Goal: Task Accomplishment & Management: Manage account settings

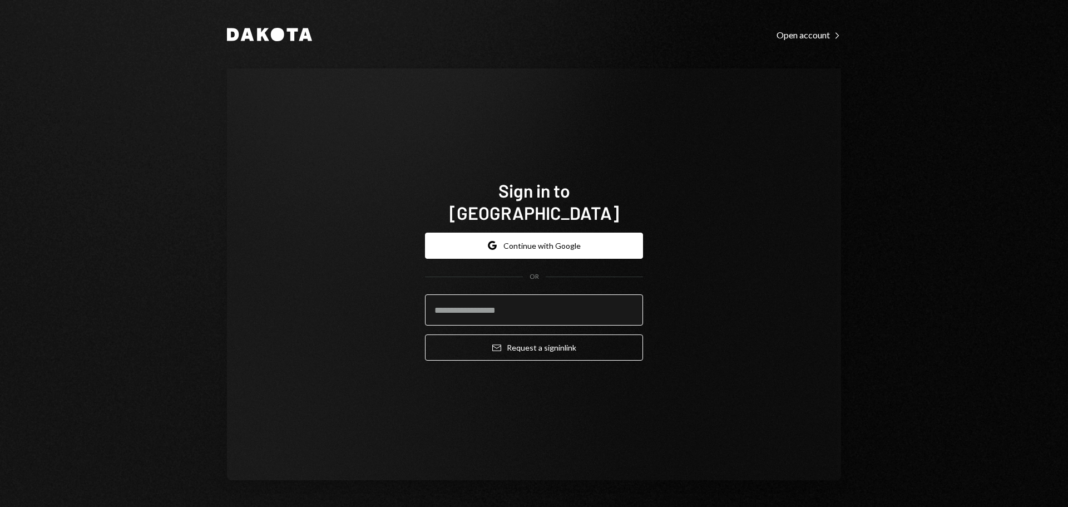
click at [489, 303] on input "email" at bounding box center [534, 309] width 218 height 31
click at [0, 506] on com-1password-button at bounding box center [0, 507] width 0 height 0
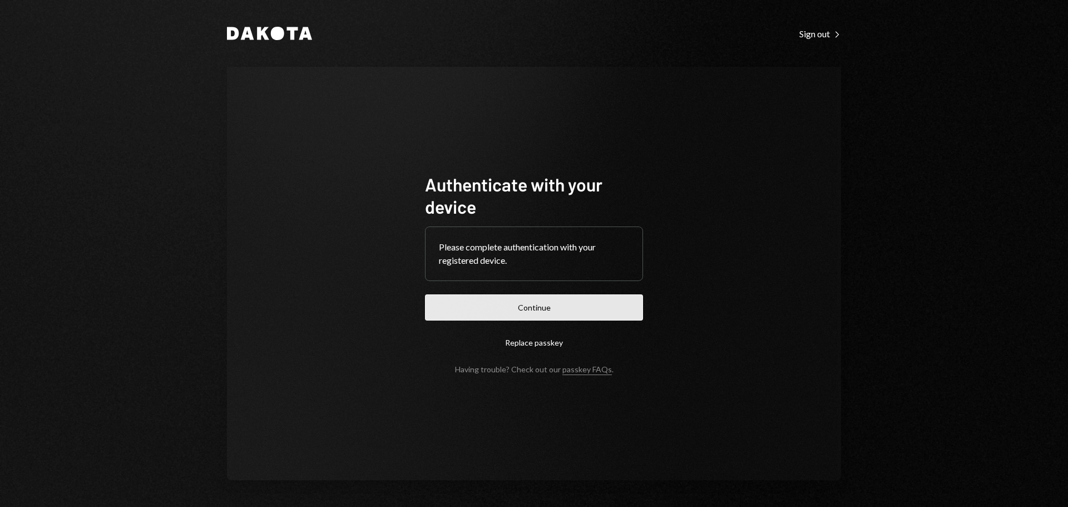
click at [483, 303] on button "Continue" at bounding box center [534, 307] width 218 height 26
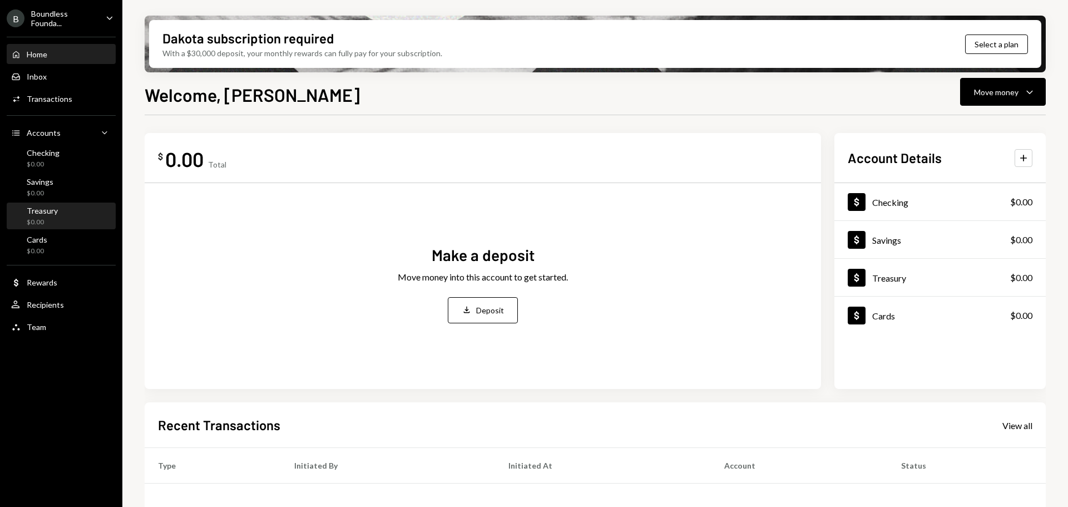
click at [41, 210] on div "Treasury" at bounding box center [42, 210] width 31 height 9
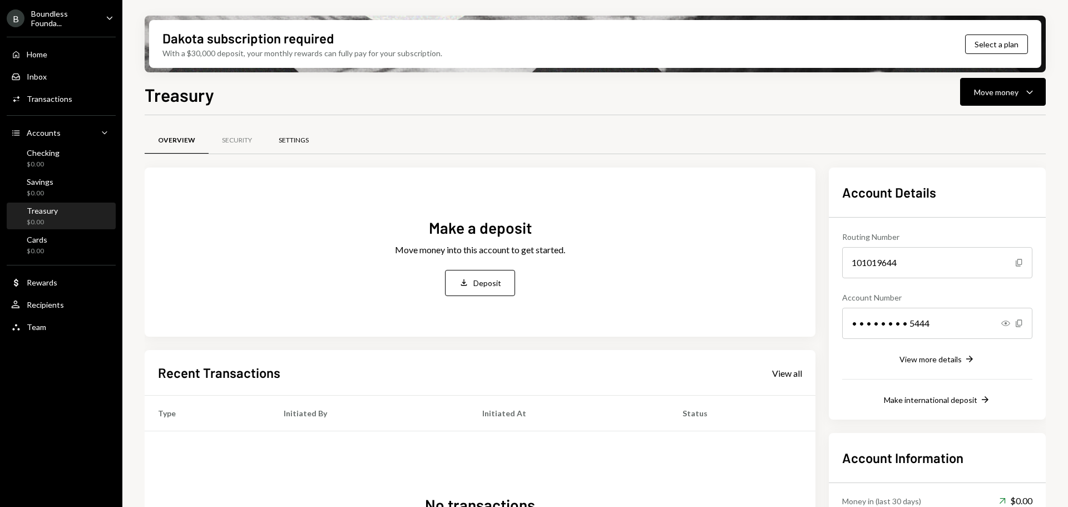
click at [304, 142] on div "Settings" at bounding box center [294, 140] width 30 height 9
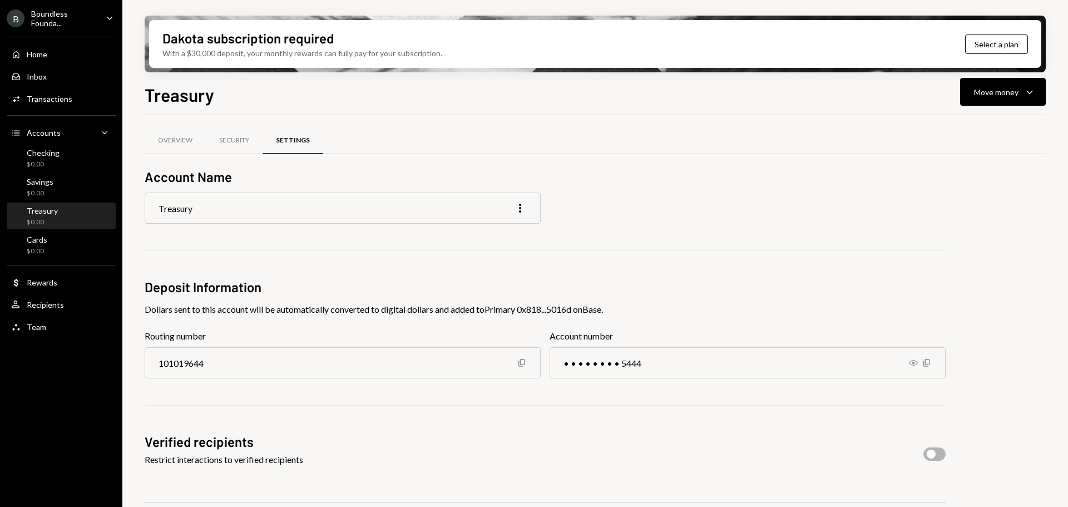
click at [35, 217] on div "$0.00" at bounding box center [42, 221] width 31 height 9
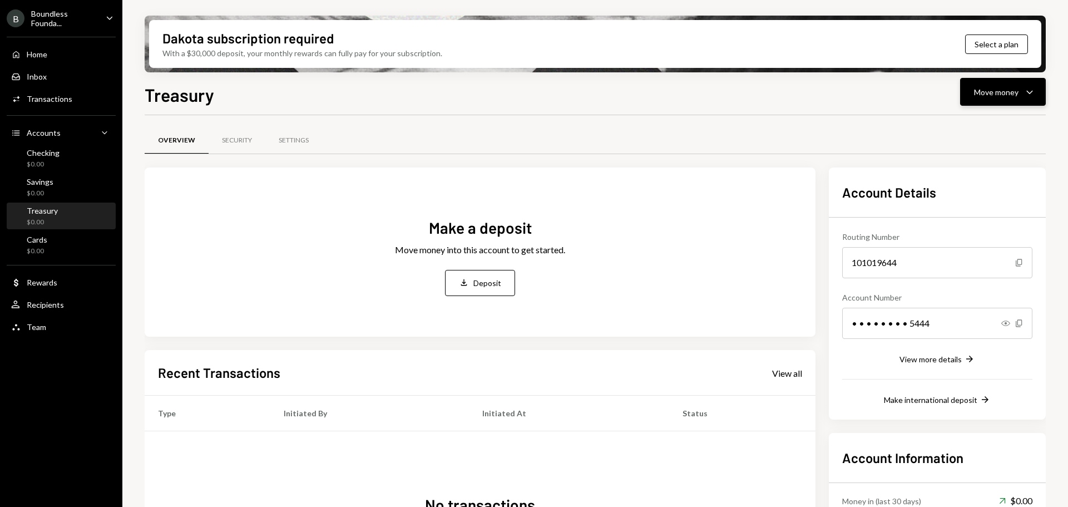
click at [1035, 100] on button "Move money Caret Down" at bounding box center [1003, 92] width 86 height 28
click at [963, 178] on div "Deposit" at bounding box center [993, 176] width 81 height 12
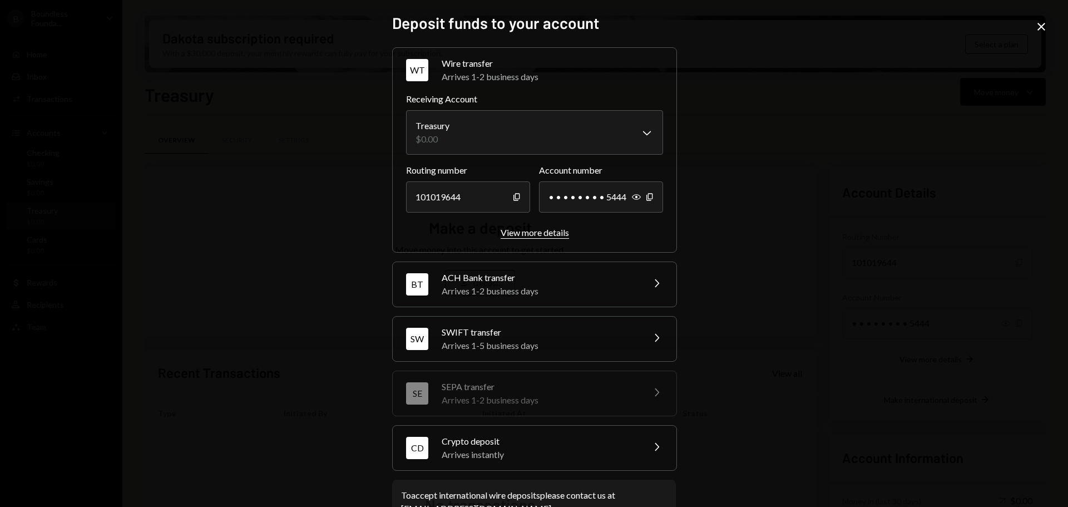
click at [531, 230] on div "View more details" at bounding box center [535, 232] width 68 height 11
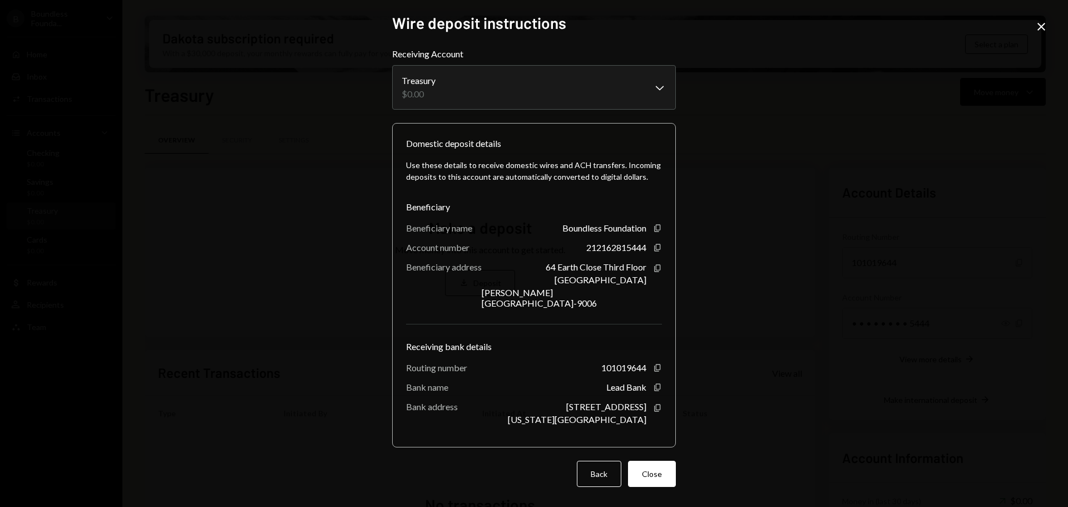
click at [843, 290] on div "**********" at bounding box center [534, 253] width 1068 height 507
click at [598, 467] on button "Back" at bounding box center [599, 474] width 44 height 26
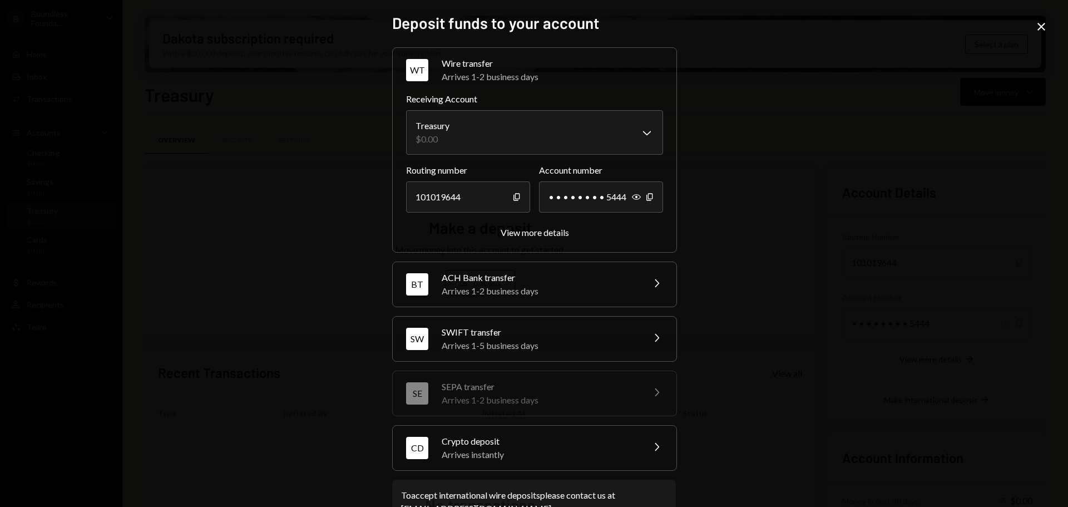
click at [560, 442] on div "Crypto deposit" at bounding box center [539, 440] width 195 height 13
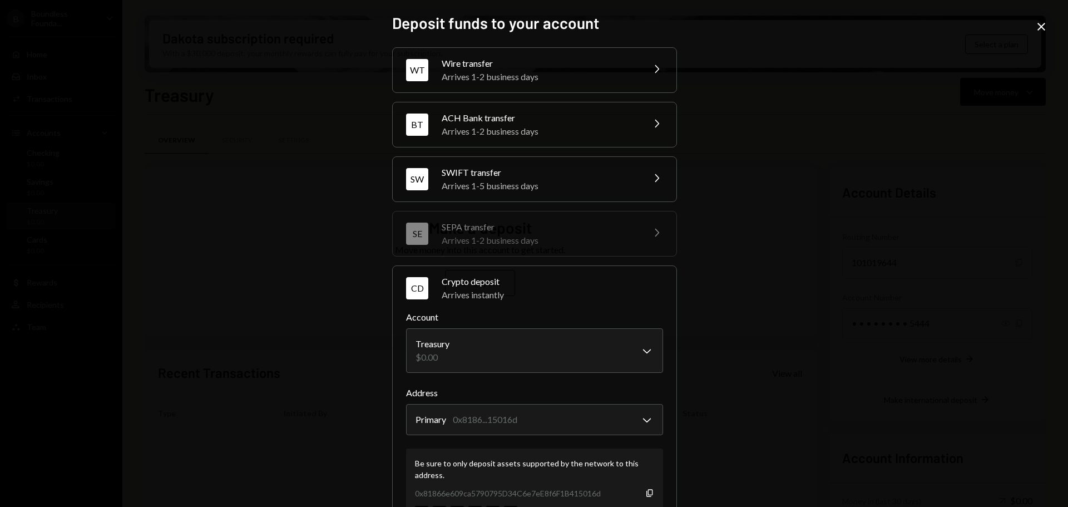
click at [1037, 21] on icon "Close" at bounding box center [1041, 26] width 13 height 13
